Goal: Find specific page/section: Find specific page/section

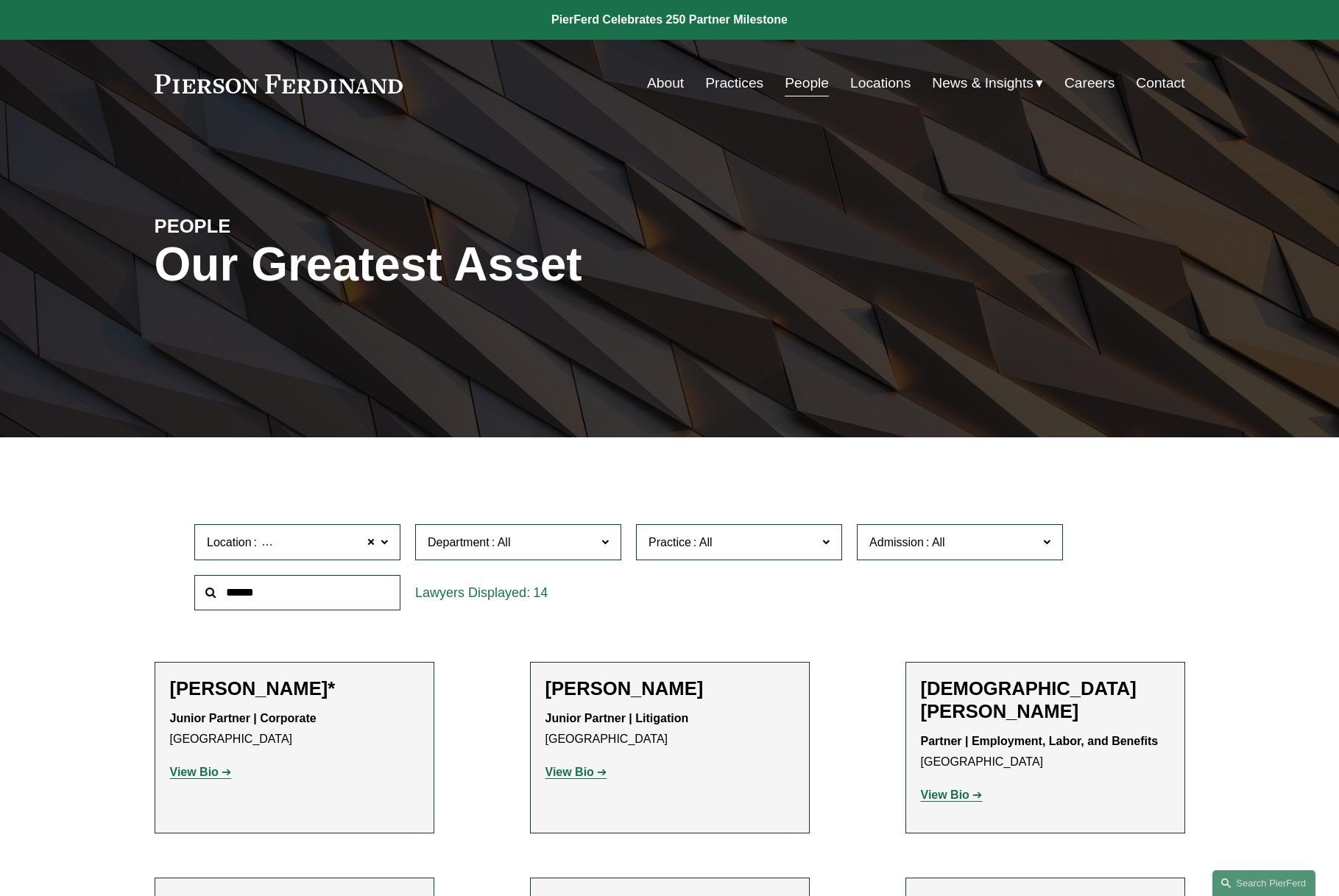
click at [317, 588] on input "text" at bounding box center [297, 592] width 206 height 36
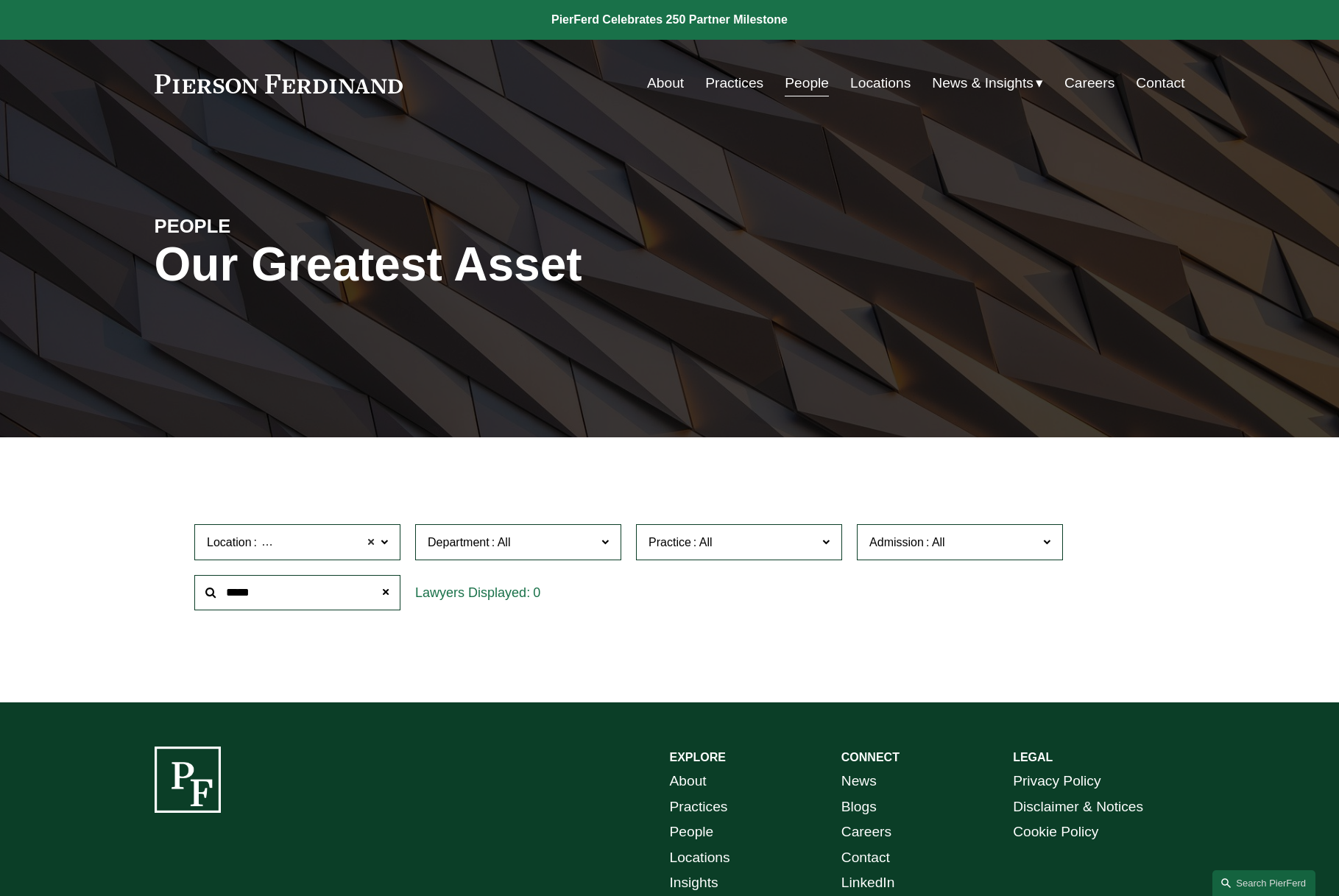
type input "*****"
click at [370, 545] on span at bounding box center [371, 542] width 9 height 19
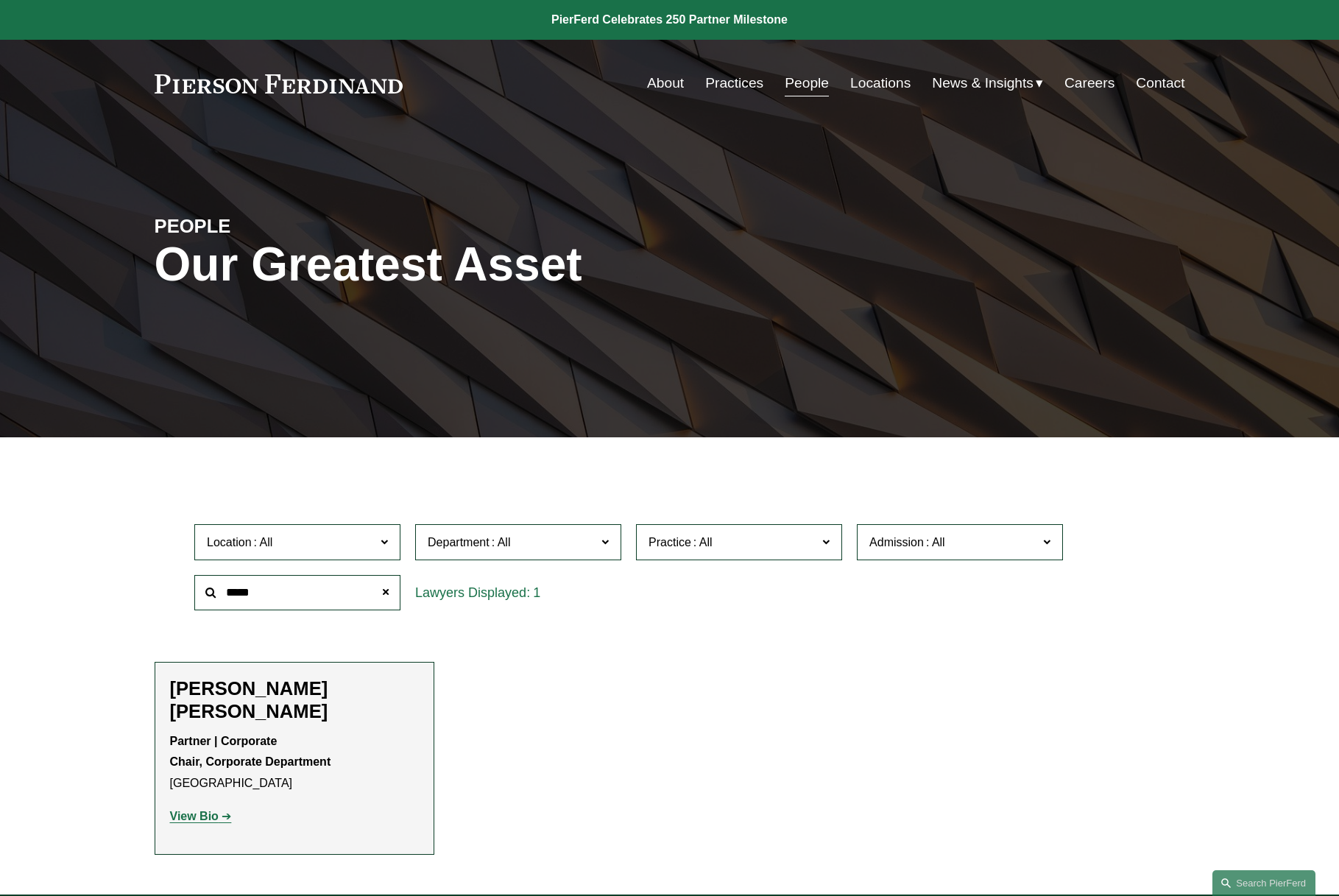
click at [195, 809] on strong "View Bio" at bounding box center [194, 816] width 49 height 13
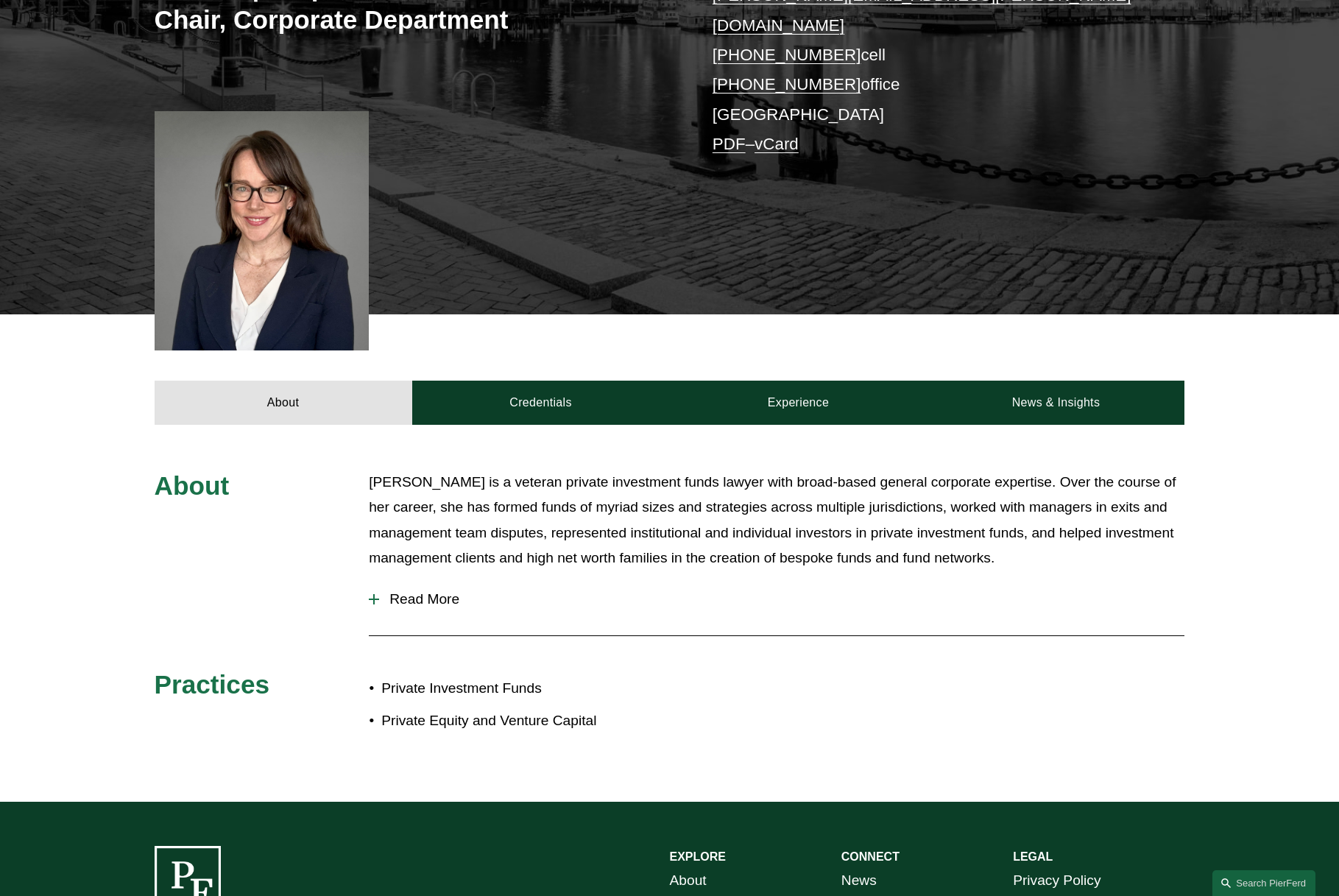
scroll to position [425, 0]
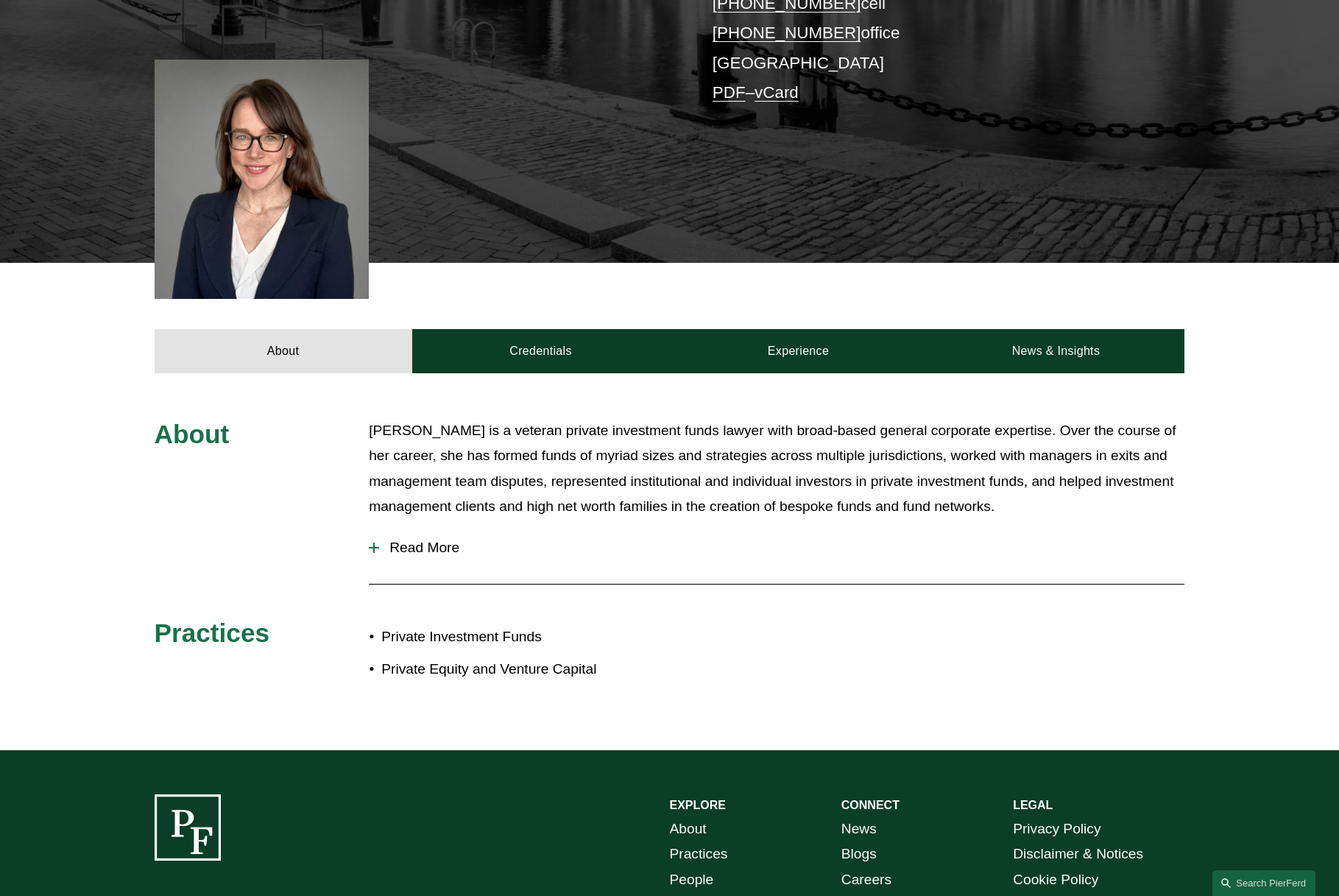
click at [412, 529] on button "Read More" at bounding box center [777, 547] width 816 height 38
